Goal: Information Seeking & Learning: Learn about a topic

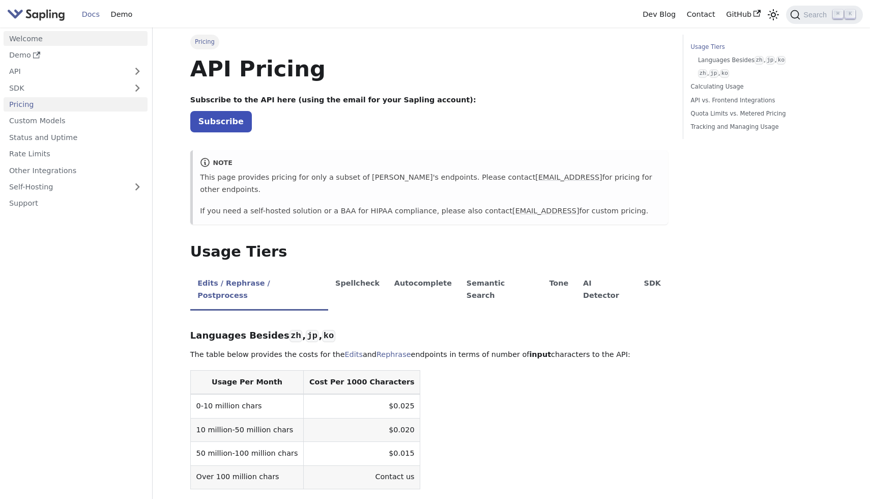
click at [43, 40] on link "Welcome" at bounding box center [76, 38] width 144 height 15
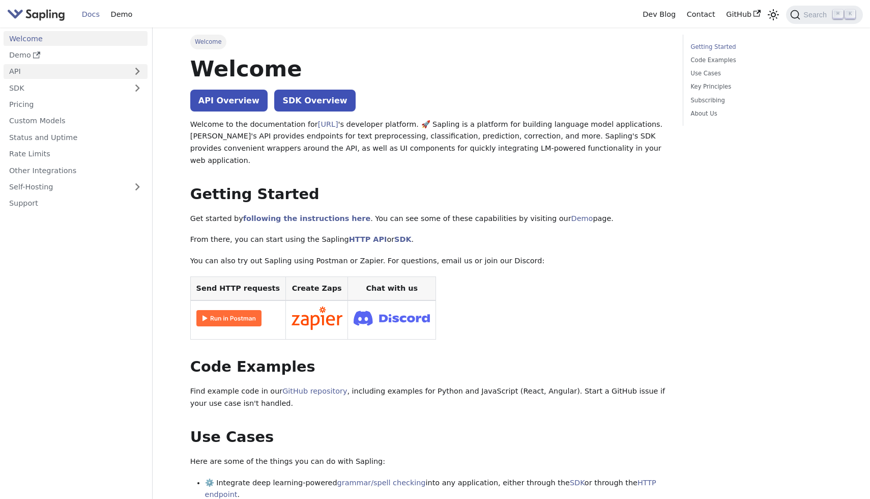
click at [46, 67] on link "API" at bounding box center [66, 71] width 124 height 15
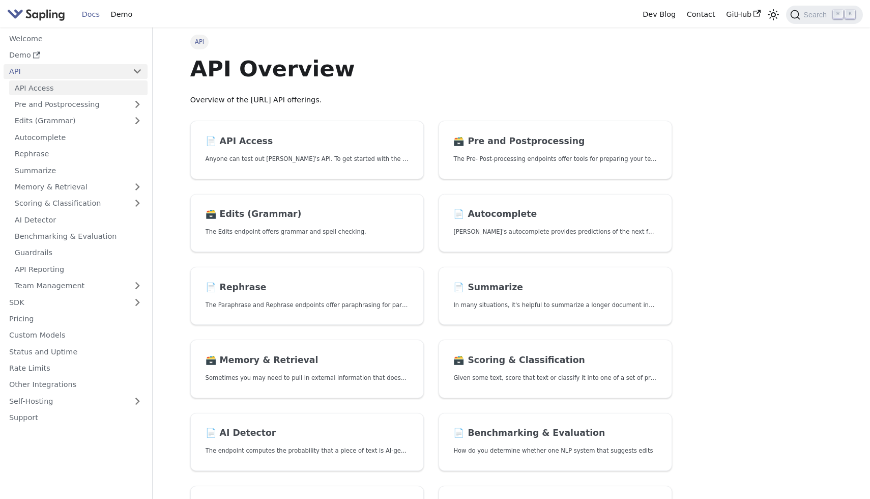
click at [69, 85] on link "API Access" at bounding box center [78, 87] width 138 height 15
